Goal: Task Accomplishment & Management: Complete application form

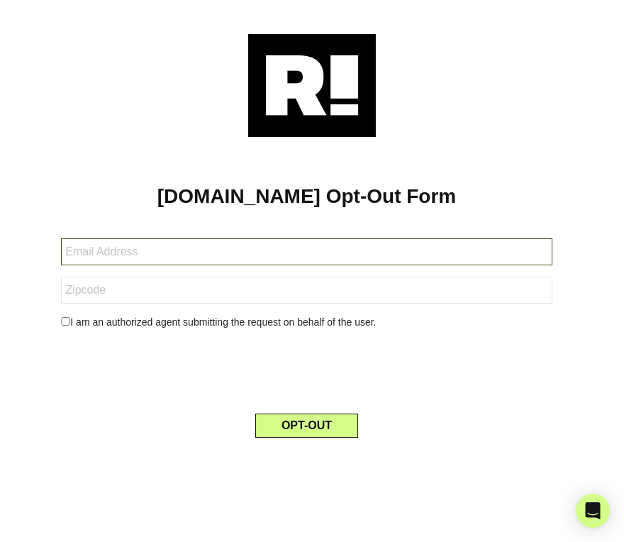
click at [285, 260] on input "text" at bounding box center [306, 251] width 491 height 27
type input "[EMAIL_ADDRESS][DOMAIN_NAME]"
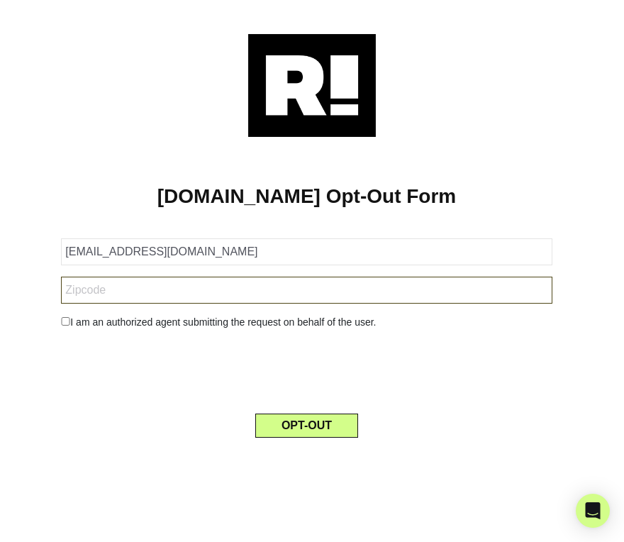
click at [193, 297] on input "text" at bounding box center [306, 290] width 491 height 27
type input "17543"
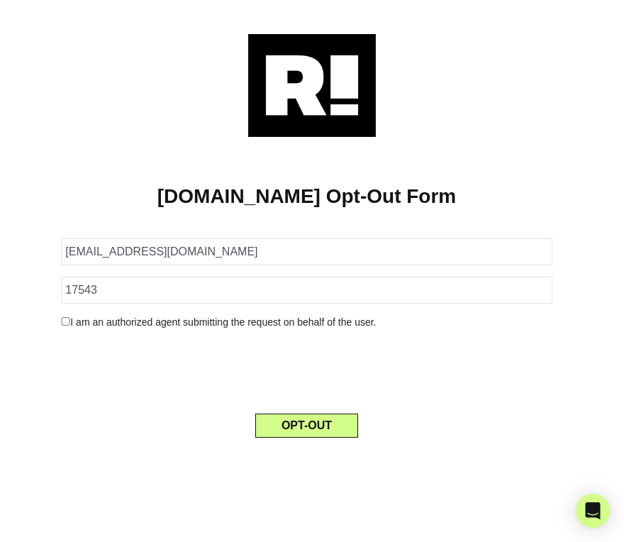
click at [99, 329] on div "I am an authorized agent submitting the request on behalf of the user." at bounding box center [306, 322] width 512 height 15
click at [94, 317] on div "I am an authorized agent submitting the request on behalf of the user." at bounding box center [306, 322] width 512 height 15
click at [65, 327] on div "I am an authorized agent submitting the request on behalf of the user." at bounding box center [306, 322] width 512 height 15
click at [64, 326] on div "I am an authorized agent submitting the request on behalf of the user." at bounding box center [306, 322] width 512 height 15
click at [64, 323] on input "checkbox" at bounding box center [65, 321] width 9 height 9
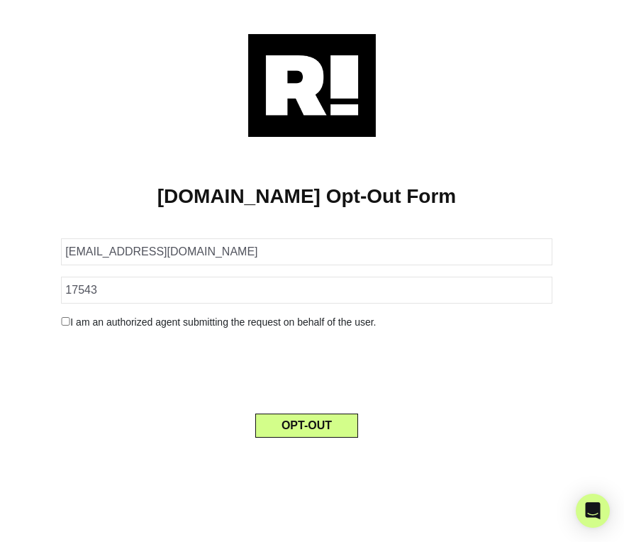
checkbox input "true"
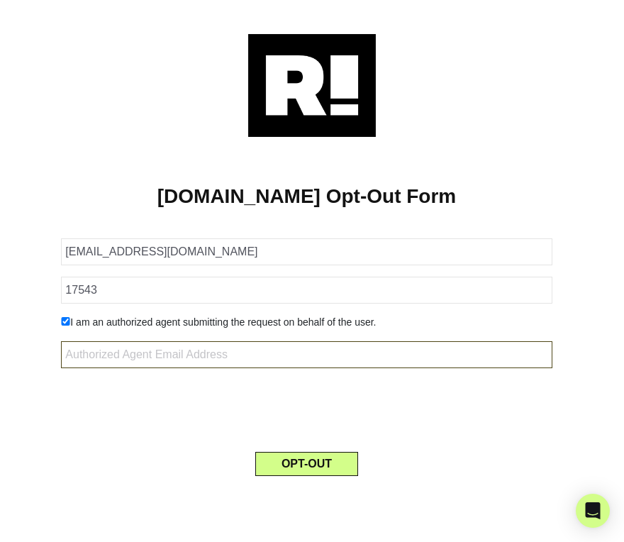
click at [156, 353] on input "text" at bounding box center [306, 354] width 491 height 27
type input "[EMAIL_ADDRESS][DOMAIN_NAME]"
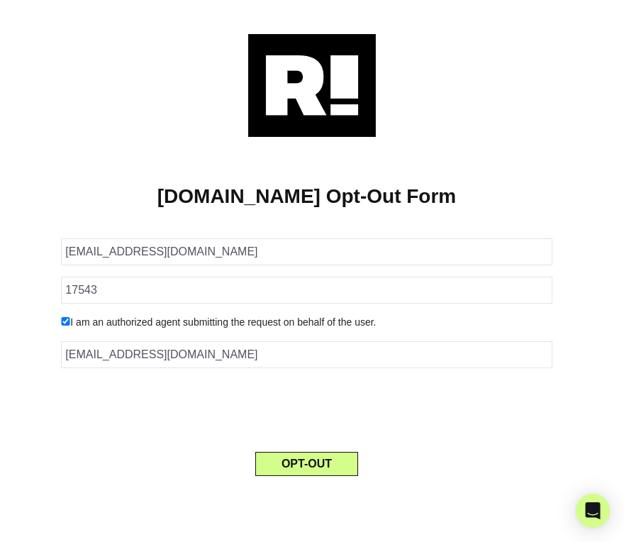
click at [65, 321] on input "checkbox" at bounding box center [65, 321] width 9 height 9
checkbox input "false"
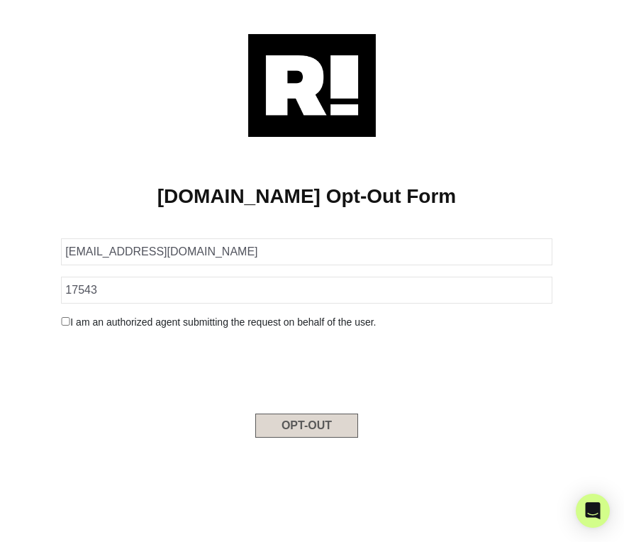
click at [301, 421] on button "OPT-OUT" at bounding box center [306, 426] width 103 height 24
